Goal: Task Accomplishment & Management: Complete application form

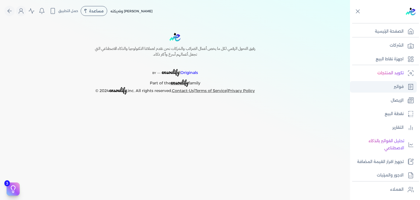
click at [400, 85] on p "فواتير" at bounding box center [399, 86] width 10 height 7
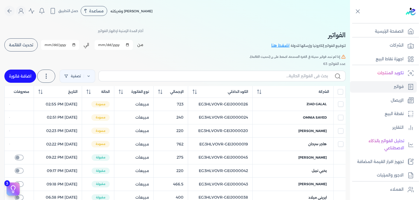
click at [33, 45] on span "تحديث القائمة" at bounding box center [21, 45] width 24 height 4
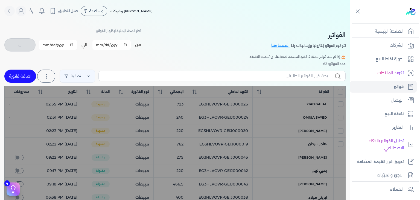
checkbox input "false"
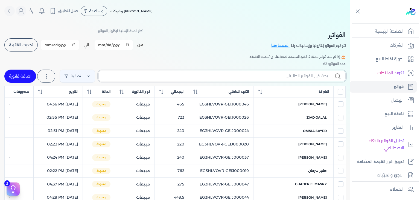
click at [182, 78] on input "text" at bounding box center [215, 76] width 225 height 6
paste input "EG3HLVOVR-GEIJ000050"
type input "EG3HLVOVR-GEIJ000050"
checkbox input "false"
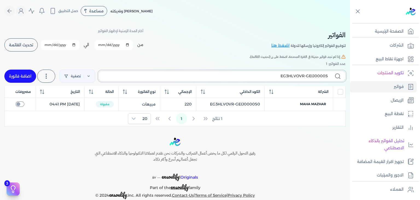
type input "EG3HLVOVR-GEIJ000051"
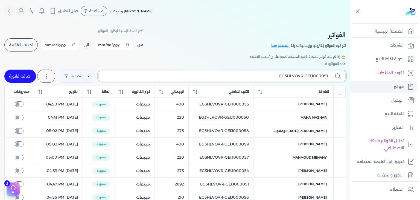
checkbox input "false"
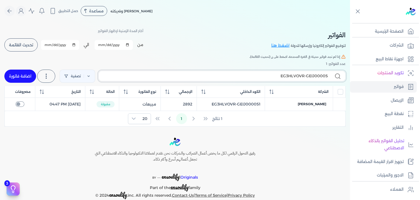
type input "EG3HLVOVR-GEIJ000052"
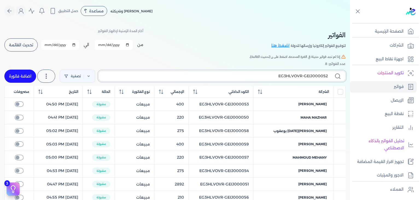
checkbox input "false"
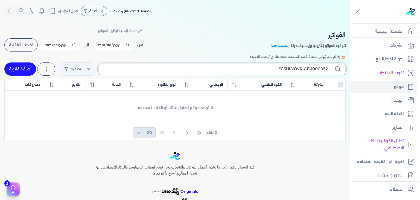
type input "EG3HLVOVR-GEIJ000052"
click at [24, 66] on link "اضافة فاتورة" at bounding box center [20, 68] width 32 height 13
select select "EGP"
select select "B"
select select "EGS"
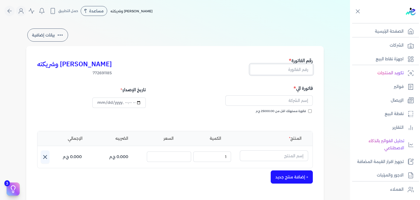
drag, startPoint x: 300, startPoint y: 68, endPoint x: 303, endPoint y: 76, distance: 8.5
click at [300, 68] on input "text" at bounding box center [281, 69] width 63 height 10
paste input "EG3HLVOVR-GEIJ000052"
type input "EG3HLVOVR-GEIJ000052"
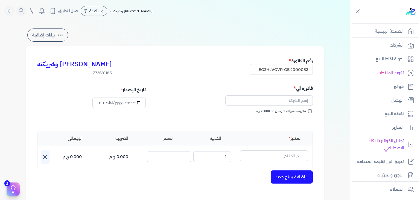
scroll to position [0, 0]
click at [312, 111] on input "فاتورة مستهلك اقل من 25000.00 ج.م" at bounding box center [310, 111] width 4 height 4
checkbox input "true"
drag, startPoint x: 299, startPoint y: 100, endPoint x: 301, endPoint y: 106, distance: 6.7
click at [299, 100] on input "text" at bounding box center [269, 100] width 88 height 10
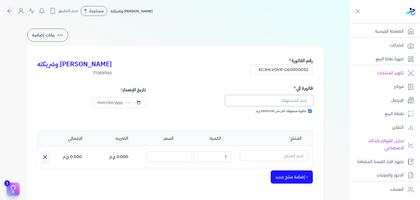
paste input "[PERSON_NAME]"
type input "[PERSON_NAME]"
click at [275, 154] on input "text" at bounding box center [274, 155] width 68 height 10
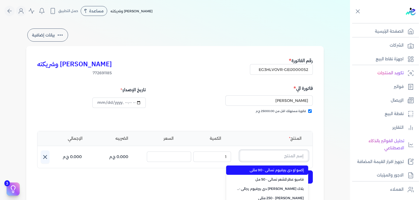
paste input "[PERSON_NAME] بودي سبلاش نسائي - 250 مللي"
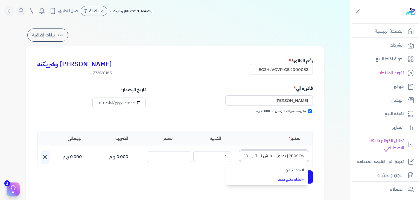
type input "[PERSON_NAME] بودي سبلاش نسائي - 250 مللي"
type input "[DATE]T20:41:41"
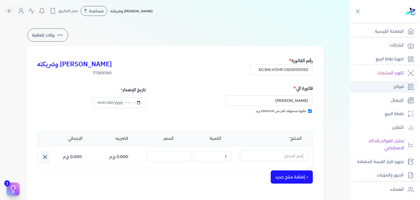
click at [388, 86] on link "فواتير" at bounding box center [383, 86] width 67 height 11
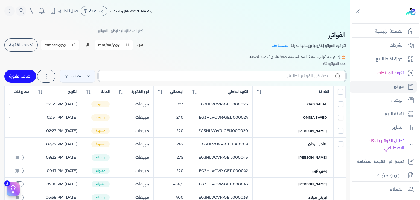
click at [296, 77] on input "text" at bounding box center [215, 76] width 225 height 6
paste input "[PERSON_NAME] بودي سبلاش نسائي - 250 مللي"
type input "[PERSON_NAME] بودي سبلاش نسائي - 250 مللي"
checkbox input "false"
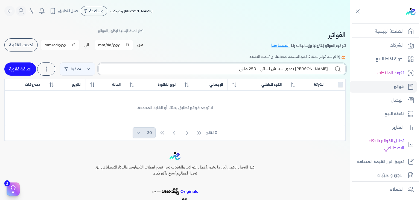
click at [300, 66] on input "[PERSON_NAME] بودي سبلاش نسائي - 250 مللي" at bounding box center [215, 69] width 225 height 6
paste input "EG3HLVOVR-GEIJ000052"
type input "EG3HLVOVR-GEIJ000053"
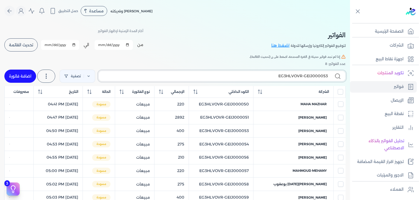
checkbox input "false"
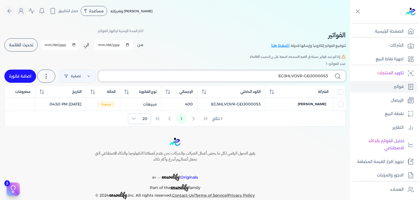
type input "EG3HLVOVR-GEIJ00005"
checkbox input "false"
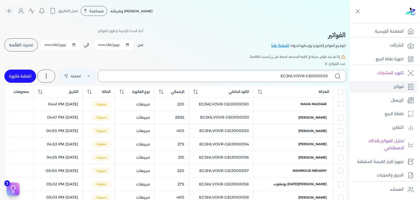
type input "EG3HLVOVR-GEIJ000054"
checkbox input "false"
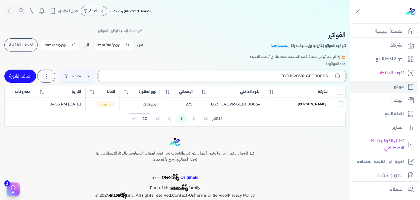
type input "EG3HLVOVR-GEIJ000055"
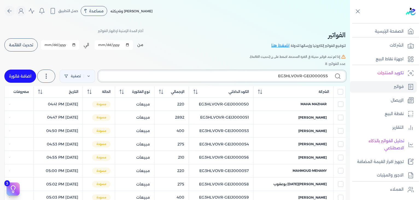
checkbox input "false"
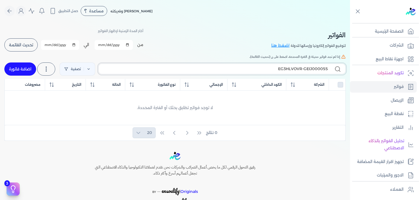
type input "EG3HLVOVR-GEIJ000055"
click at [28, 68] on link "اضافة فاتورة" at bounding box center [20, 68] width 32 height 13
select select "EGP"
select select "B"
select select "EGS"
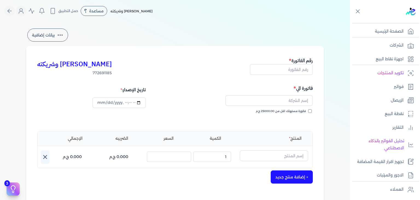
click at [311, 110] on input "فاتورة مستهلك اقل من 25000.00 ج.م" at bounding box center [310, 111] width 4 height 4
checkbox input "true"
click at [299, 71] on input "text" at bounding box center [281, 69] width 63 height 10
paste input "EG3HLVOVR-GEIJ000055"
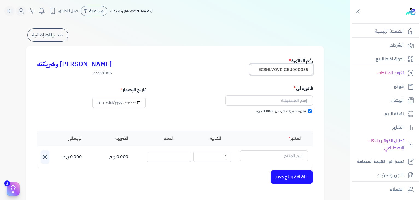
type input "EG3HLVOVR-GEIJ000055"
click at [394, 88] on p "فواتير" at bounding box center [399, 86] width 10 height 7
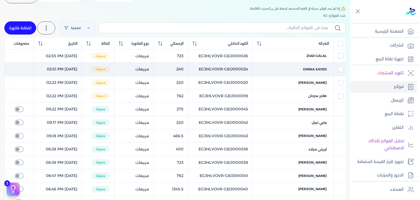
scroll to position [42, 0]
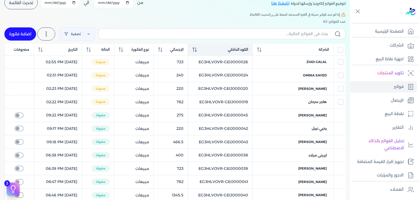
click at [197, 51] on icon at bounding box center [196, 51] width 2 height 1
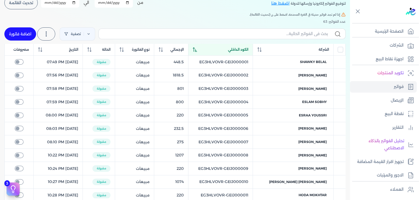
click at [197, 50] on icon at bounding box center [195, 49] width 4 height 4
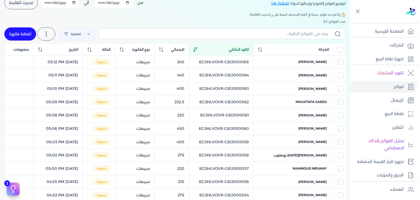
click at [25, 4] on span "تحديث القائمة" at bounding box center [21, 3] width 24 height 4
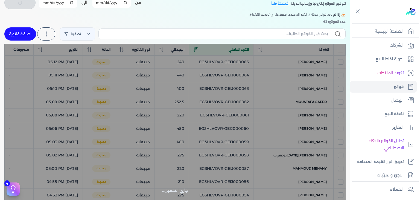
checkbox input "false"
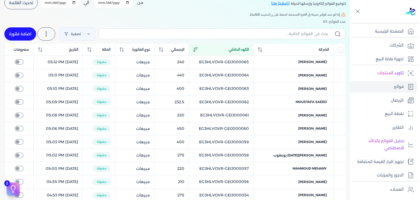
click at [244, 62] on table "الشركة الكود الداخلي الإجمالي نوع الفاتورة الحالة التاريخ مصروفات [PERSON_NAME]…" at bounding box center [174, 183] width 341 height 278
copy tr "EG3HLVOVR-GEIJ000065"
click at [29, 35] on link "اضافة فاتورة" at bounding box center [20, 33] width 32 height 13
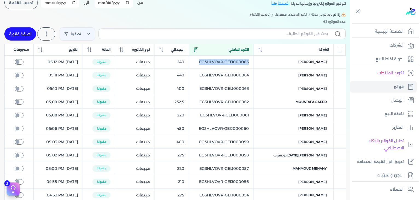
select select "EGP"
select select "B"
select select "EGS"
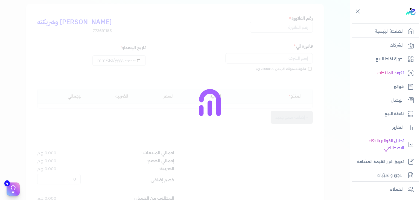
scroll to position [48, 0]
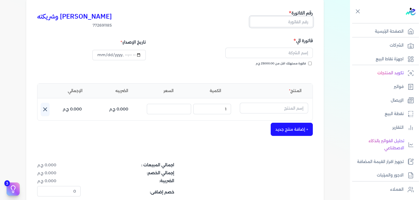
click at [298, 24] on input "text" at bounding box center [281, 21] width 63 height 10
paste input "EG3HLVOVR-GEIJ000066"
type input "EG3HLVOVR-GEIJ000066"
click at [311, 64] on input "فاتورة مستهلك اقل من 25000.00 ج.م" at bounding box center [310, 64] width 4 height 4
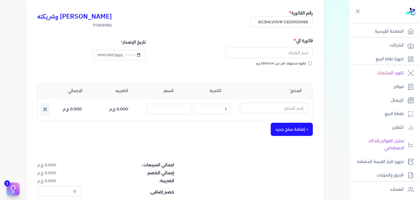
checkbox input "true"
click at [281, 110] on input "text" at bounding box center [274, 108] width 68 height 10
paste input "بوردوكس رذاذ عطري منعش نسائي - 250 مللي"
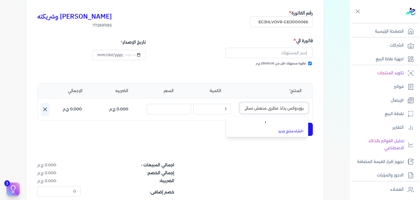
scroll to position [0, -22]
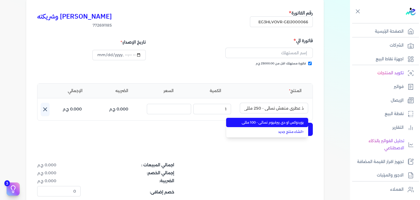
click at [277, 120] on span "بوردوكس او دي بيرفيوم نسائي - 100 مللي" at bounding box center [270, 122] width 67 height 5
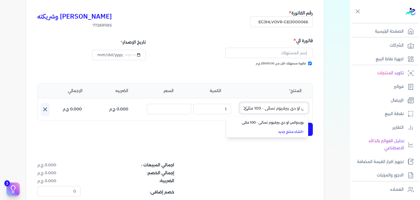
scroll to position [0, 0]
click at [281, 106] on input "بوردوكس او دي بيرفيوم نسائي - 100 مللي" at bounding box center [274, 108] width 68 height 10
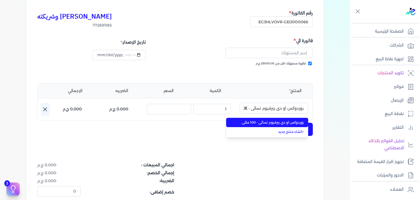
click at [276, 123] on span "بوردوكس او دي بيرفيوم نسائي - 100 مللي" at bounding box center [270, 122] width 67 height 5
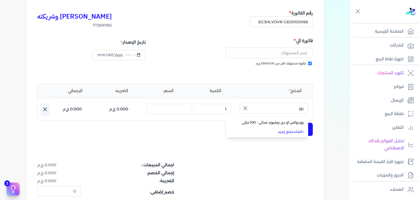
type input "بوردوكس او دي بيرفيوم نسائي - 100 مللي"
type input "[DATE]T20:43:46"
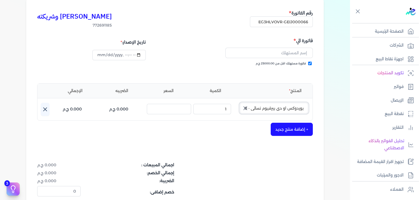
click at [284, 109] on input "بوردوكس او دي بيرفيوم نسائي - 100 مللي" at bounding box center [274, 108] width 68 height 10
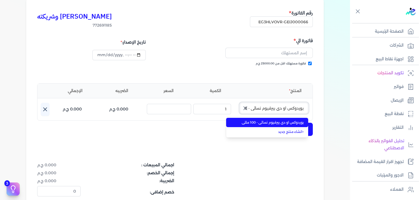
paste input "EG-772691185-EPCF-P-RFM-W-250-18"
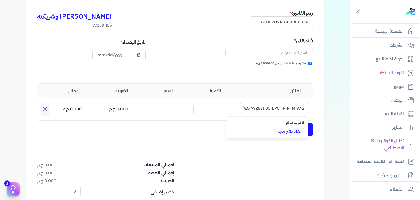
click at [290, 130] on link "+ انشاء منتج جديد" at bounding box center [270, 131] width 67 height 5
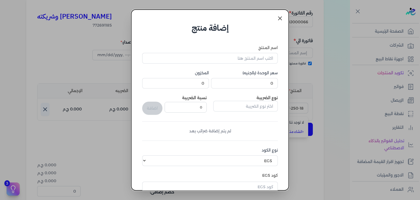
scroll to position [84, 0]
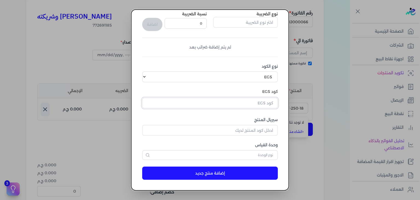
click at [254, 104] on input "text" at bounding box center [210, 103] width 136 height 10
type input "بوردوكس او دي بيرفيوم نسائي - 100 مللي"
paste input "EG-772691185-EPCF-P-RFM-W-250-18"
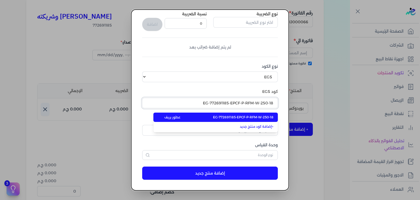
type input "EG-772691185-EPCF-P-RFM-W-250-18"
click at [262, 117] on span "EG-772691185-EPCF-P-RFM-W-250-18" at bounding box center [243, 117] width 60 height 5
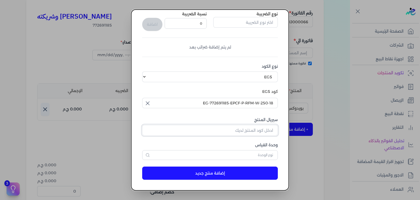
click at [265, 130] on input "سيريال المنتج" at bounding box center [210, 130] width 136 height 10
paste input "Z9D59F3F3544D00D76355Z-1"
type input "Z9D59F3F3544D00D76355Z-1"
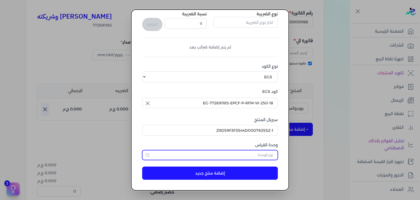
click at [270, 156] on input "text" at bounding box center [210, 155] width 136 height 10
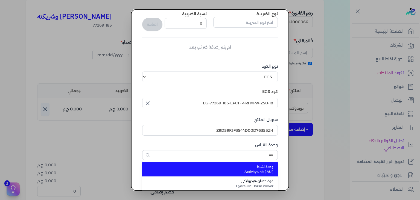
click at [252, 167] on span "وحدة نشاط" at bounding box center [213, 166] width 120 height 5
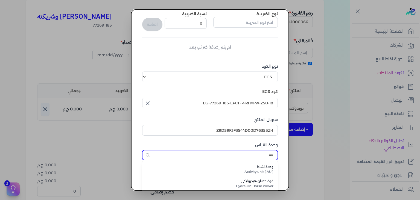
type input "وحدة نشاط"
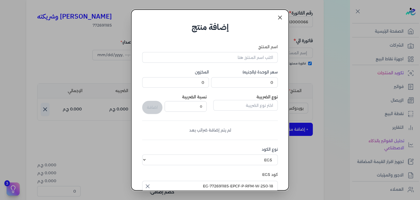
scroll to position [0, 0]
click at [261, 61] on input "اسم المنتج" at bounding box center [210, 58] width 136 height 10
paste input "بوردوكس رذاذ عطري منعش نسائي - 250 مللي"
type input "بوردوكس رذاذ عطري منعش نسائي - 250 مللي"
click at [267, 109] on input "text" at bounding box center [245, 106] width 65 height 10
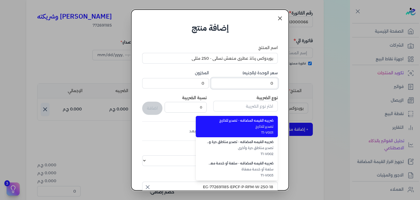
type input "ضريبه القيمه المضافه - تصدير للخارج"
click at [263, 79] on input "0" at bounding box center [244, 83] width 67 height 10
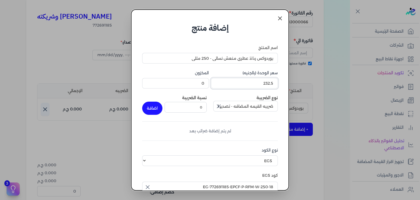
scroll to position [84, 0]
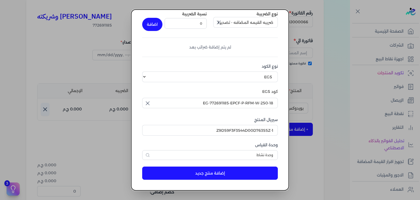
type input "232.5"
click at [218, 173] on button "إضافة منتج جديد" at bounding box center [210, 172] width 136 height 13
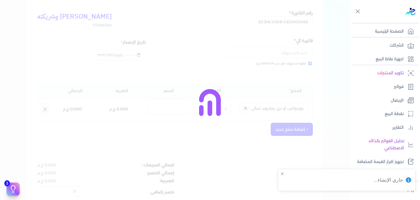
select select "EGS"
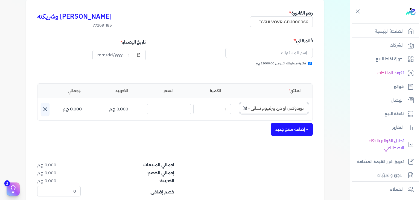
click at [284, 108] on input "بوردوكس او دي بيرفيوم نسائي - 100 مللي" at bounding box center [274, 108] width 68 height 10
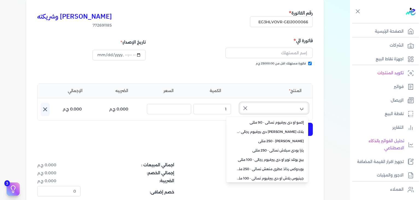
scroll to position [177, 0]
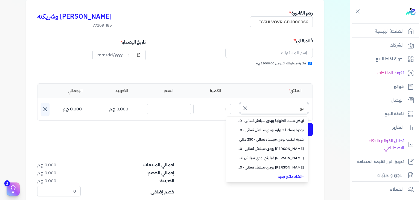
type input "بور"
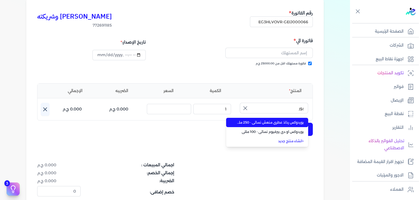
click at [281, 121] on span "بوردوكس رذاذ عطري منعش نسائي - 250 مللي" at bounding box center [270, 122] width 67 height 5
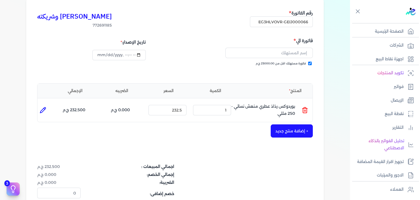
click at [285, 129] on button "+ إضافة منتج جديد" at bounding box center [292, 130] width 42 height 13
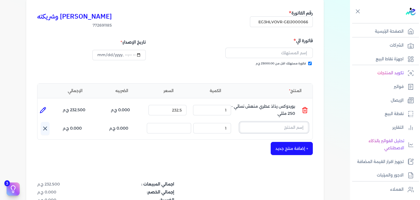
click at [284, 128] on input "text" at bounding box center [274, 127] width 68 height 10
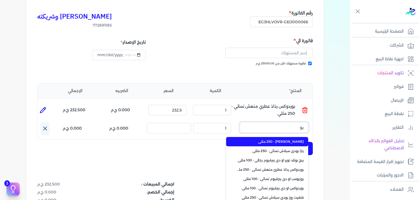
type input "بور"
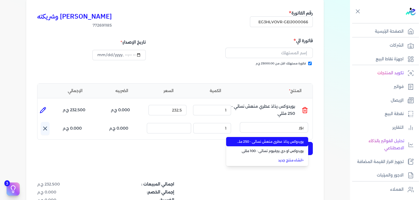
click at [274, 139] on span "بوردوكس رذاذ عطري منعش نسائي - 250 مللي" at bounding box center [270, 141] width 67 height 5
type input "2"
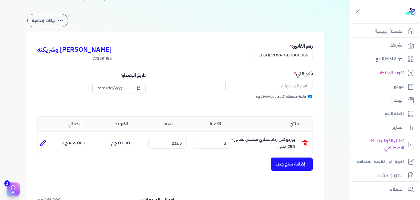
scroll to position [14, 0]
drag, startPoint x: 274, startPoint y: 88, endPoint x: 273, endPoint y: 91, distance: 2.8
click at [274, 88] on input "text" at bounding box center [269, 86] width 88 height 10
paste input "[PERSON_NAME]"
type input "[PERSON_NAME]"
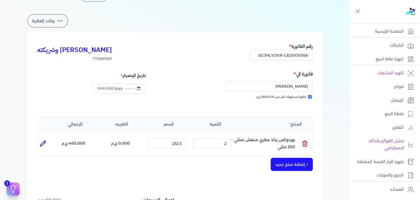
click at [207, 182] on div "[PERSON_NAME] وشريكته 772691185 رقم الفاتورة EG3HLVOVR-GEIJ000066 فاتورة الي As…" at bounding box center [175, 156] width 298 height 249
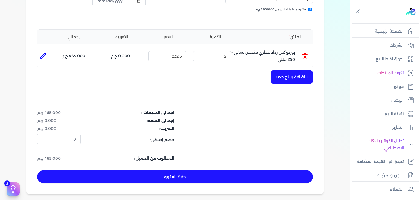
scroll to position [124, 0]
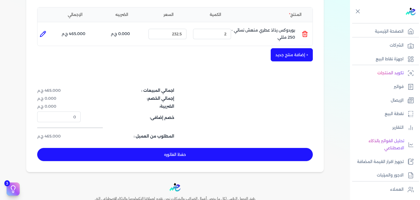
click at [160, 155] on button "حفظ الفاتوره" at bounding box center [175, 154] width 276 height 13
type input "[DATE]"
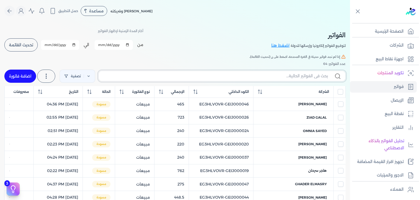
click at [279, 76] on input "text" at bounding box center [215, 76] width 225 height 6
paste input "EG3HLVOVR-GEIJ000066"
type input "EG3HLVOVR-GEIJ000066"
checkbox input "false"
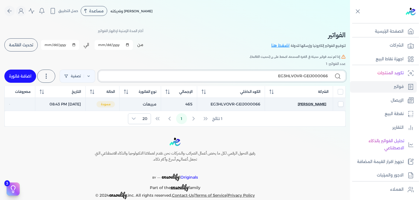
type input "EG3HLVOVR-GEIJ000066"
click at [317, 103] on span "[PERSON_NAME]" at bounding box center [312, 103] width 28 height 5
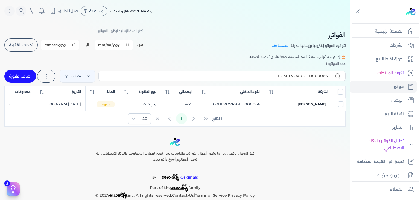
select select "EGP"
select select "B"
select select "EGS"
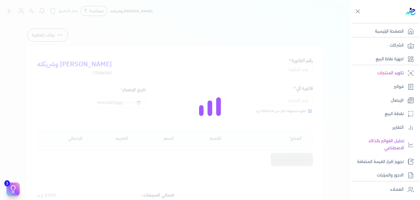
type input "EG3HLVOVR-GEIJ000066"
checkbox input "true"
type input "[DATE]T20:43:46"
type input "[DATE]"
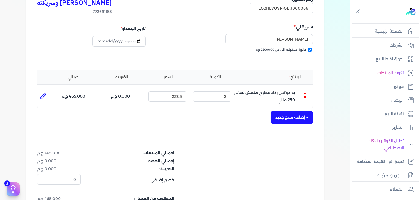
scroll to position [109, 0]
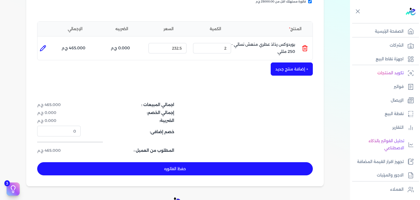
click at [217, 170] on button "حفظ الفاتوره" at bounding box center [175, 168] width 276 height 13
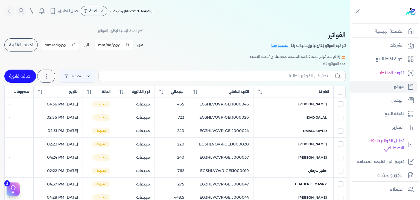
click at [257, 81] on label at bounding box center [221, 76] width 247 height 10
click at [257, 79] on input "text" at bounding box center [215, 76] width 225 height 6
click at [20, 77] on link "اضافة فاتورة" at bounding box center [20, 75] width 32 height 13
select select "EGP"
select select "B"
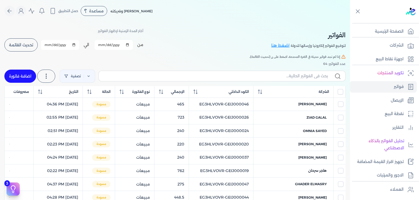
select select "EGS"
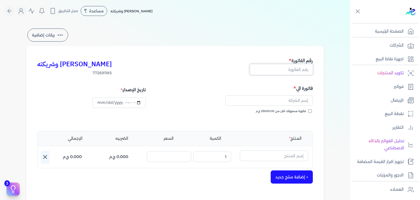
click at [297, 66] on input "text" at bounding box center [281, 69] width 63 height 10
paste input "EG3HLVOVR-GEIJ000067"
type input "EG3HLVOVR-GEIJ000067"
click at [310, 110] on input "فاتورة مستهلك اقل من 25000.00 ج.م" at bounding box center [310, 111] width 4 height 4
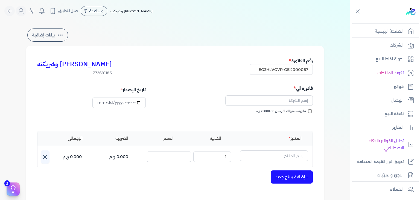
checkbox input "true"
click at [295, 100] on input "text" at bounding box center [269, 100] width 88 height 10
paste input "[PERSON_NAME]"
type input "[PERSON_NAME]"
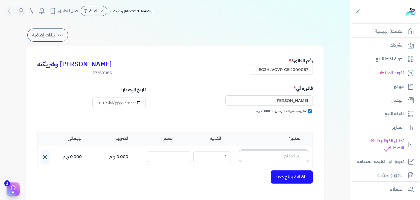
click at [290, 154] on input "text" at bounding box center [274, 155] width 68 height 10
paste input "[PERSON_NAME] عطري منعش نسائي - 250 مللي"
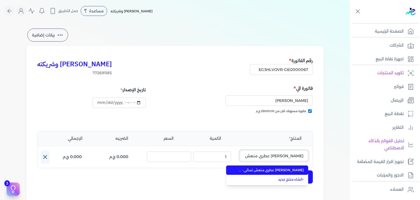
scroll to position [0, -10]
type input "[PERSON_NAME] عطري منعش نسائي - 250 مللي"
click at [271, 172] on span "[PERSON_NAME] عطري منعش نسائي - 250 مللي" at bounding box center [270, 169] width 67 height 5
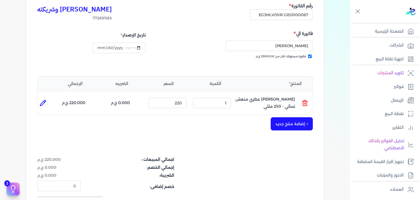
scroll to position [178, 0]
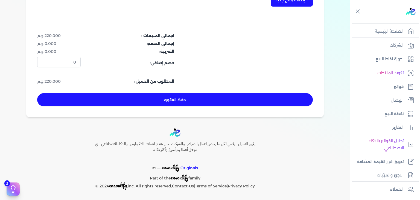
click at [234, 99] on button "حفظ الفاتوره" at bounding box center [175, 99] width 276 height 13
type input "[DATE]"
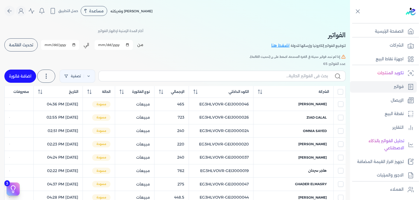
click at [309, 80] on label at bounding box center [221, 76] width 247 height 10
click at [309, 79] on input "text" at bounding box center [215, 76] width 225 height 6
click at [311, 78] on input "text" at bounding box center [215, 76] width 225 height 6
paste input "EG3HLVOVR-GEIJ000067"
type input "EG3HLVOVR-GEIJ000067"
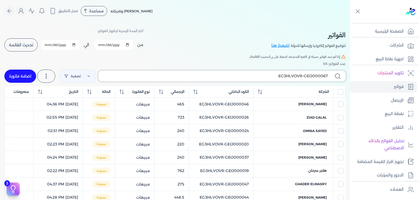
checkbox input "false"
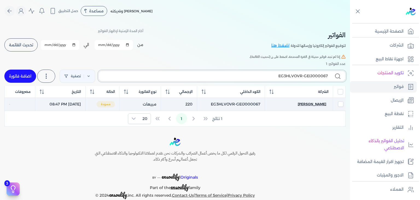
type input "EG3HLVOVR-GEIJ000067"
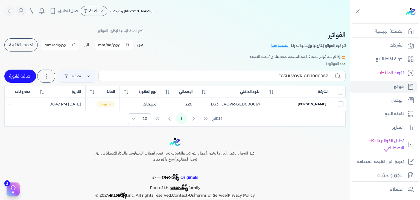
click at [322, 103] on span "[PERSON_NAME]" at bounding box center [312, 103] width 28 height 5
select select "EGP"
select select "B"
select select "EGS"
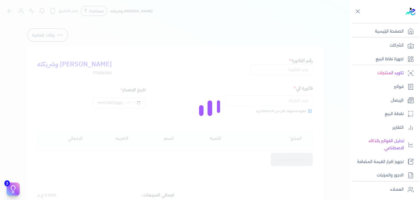
type input "EG3HLVOVR-GEIJ000067"
checkbox input "true"
type input "[DATE]T20:47:10"
type input "[DATE]"
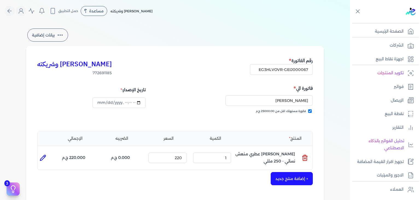
scroll to position [109, 0]
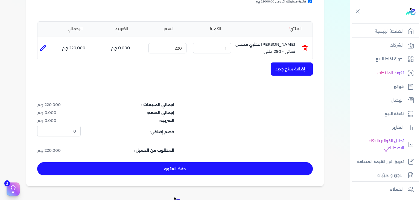
click at [211, 168] on button "حفظ الفاتوره" at bounding box center [175, 168] width 276 height 13
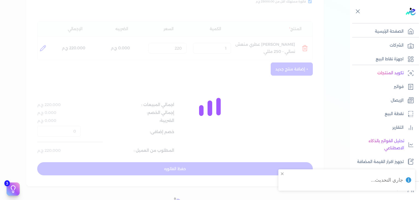
type input "[DATE]T20:48:14"
